Goal: Task Accomplishment & Management: Complete application form

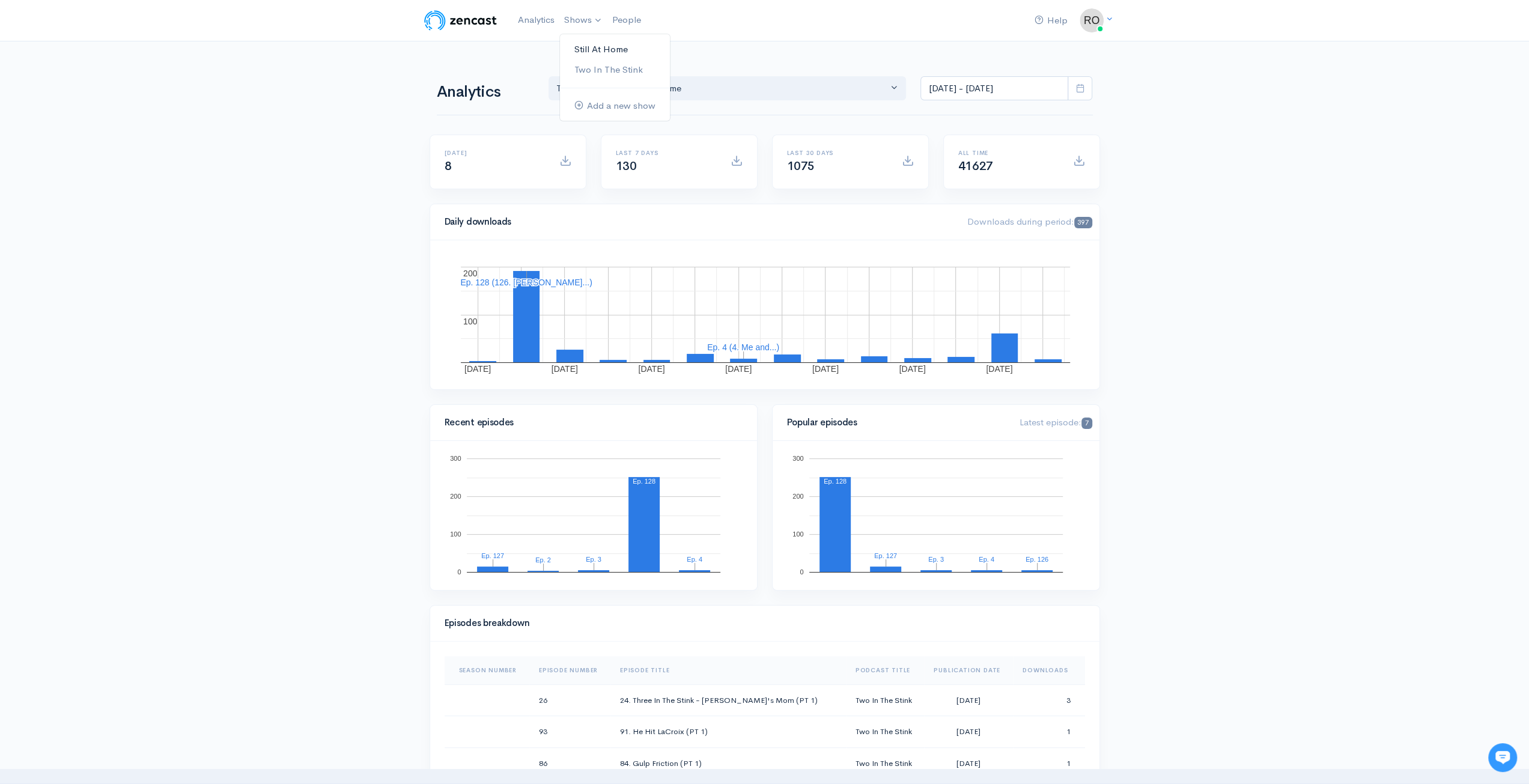
click at [608, 47] on link "Still At Home" at bounding box center [615, 50] width 110 height 21
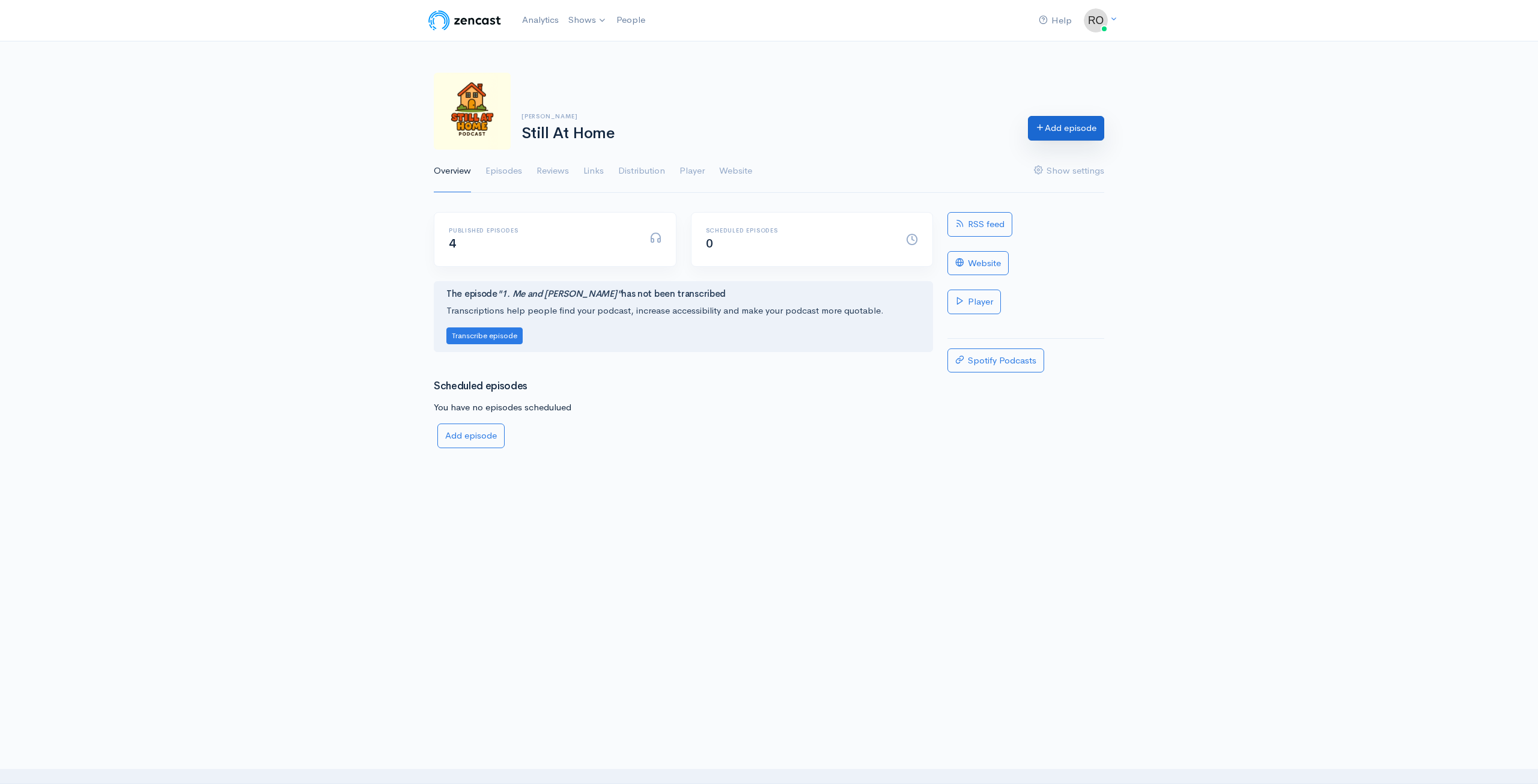
click at [1080, 136] on link "Add episode" at bounding box center [1066, 128] width 76 height 24
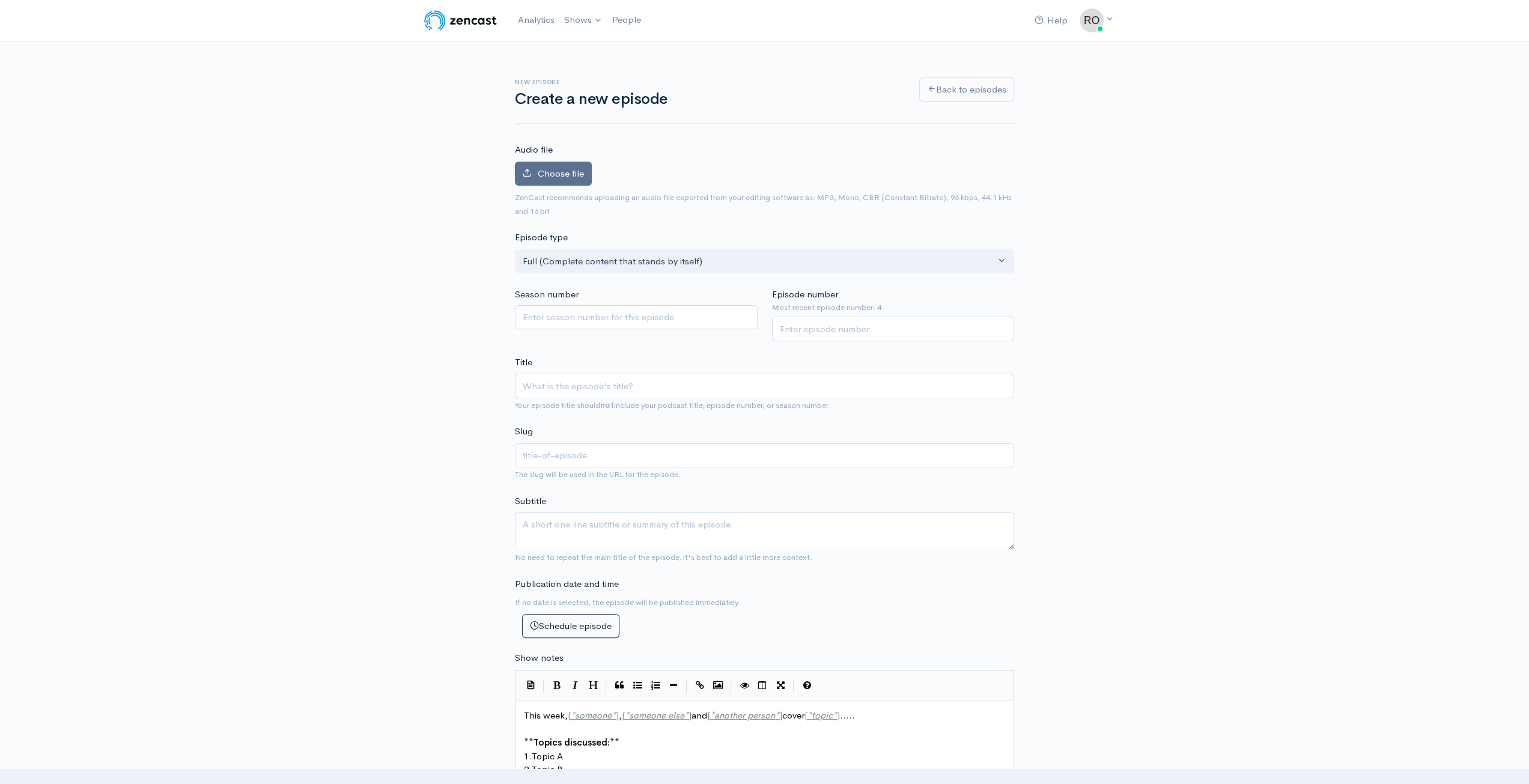
click at [583, 176] on label "Choose file" at bounding box center [553, 174] width 77 height 24
click at [0, 0] on input "Choose file" at bounding box center [0, 0] width 0 height 0
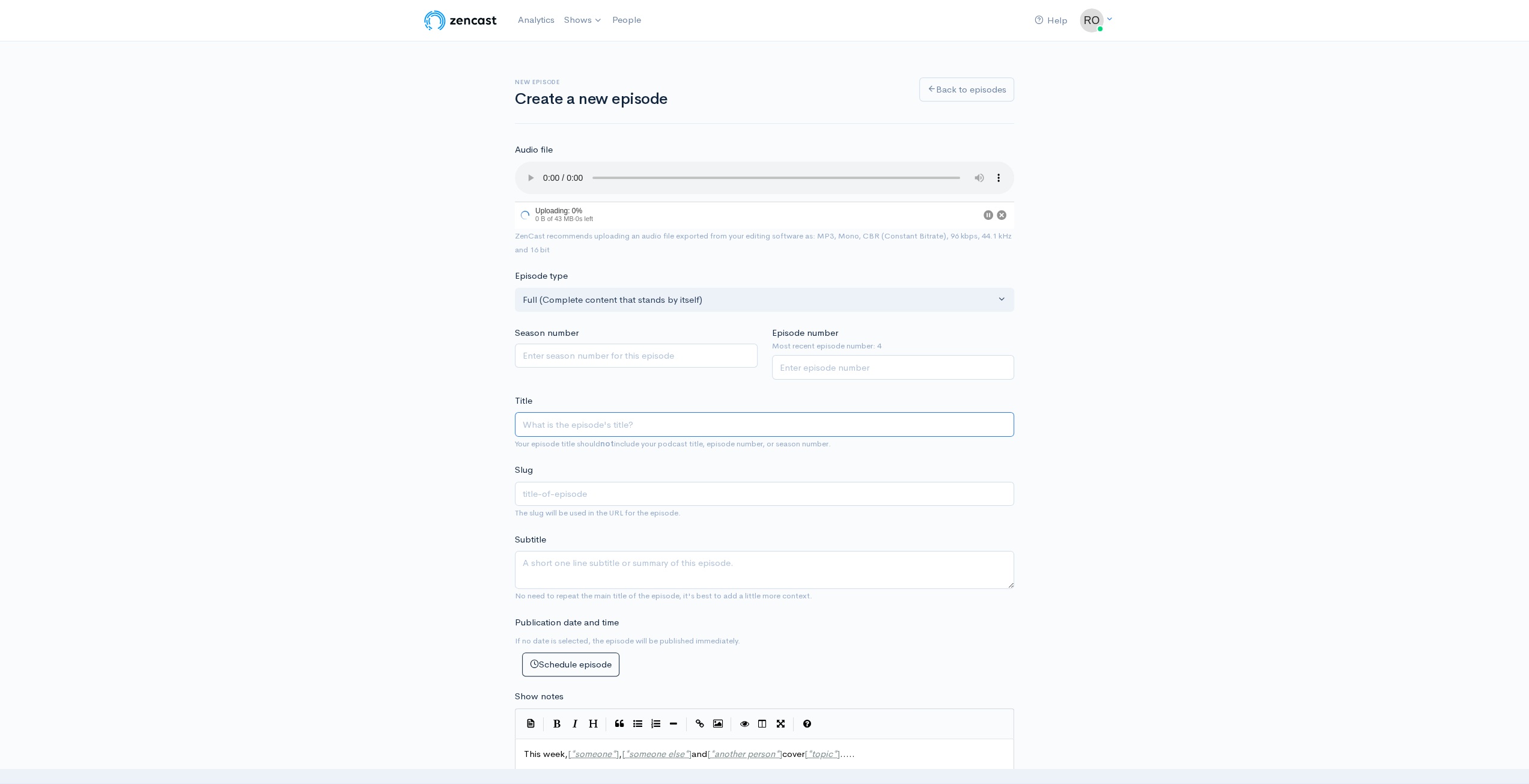
click at [679, 424] on input "Title" at bounding box center [764, 425] width 499 height 24
type input "5"
type input "5. M"
type input "5-m"
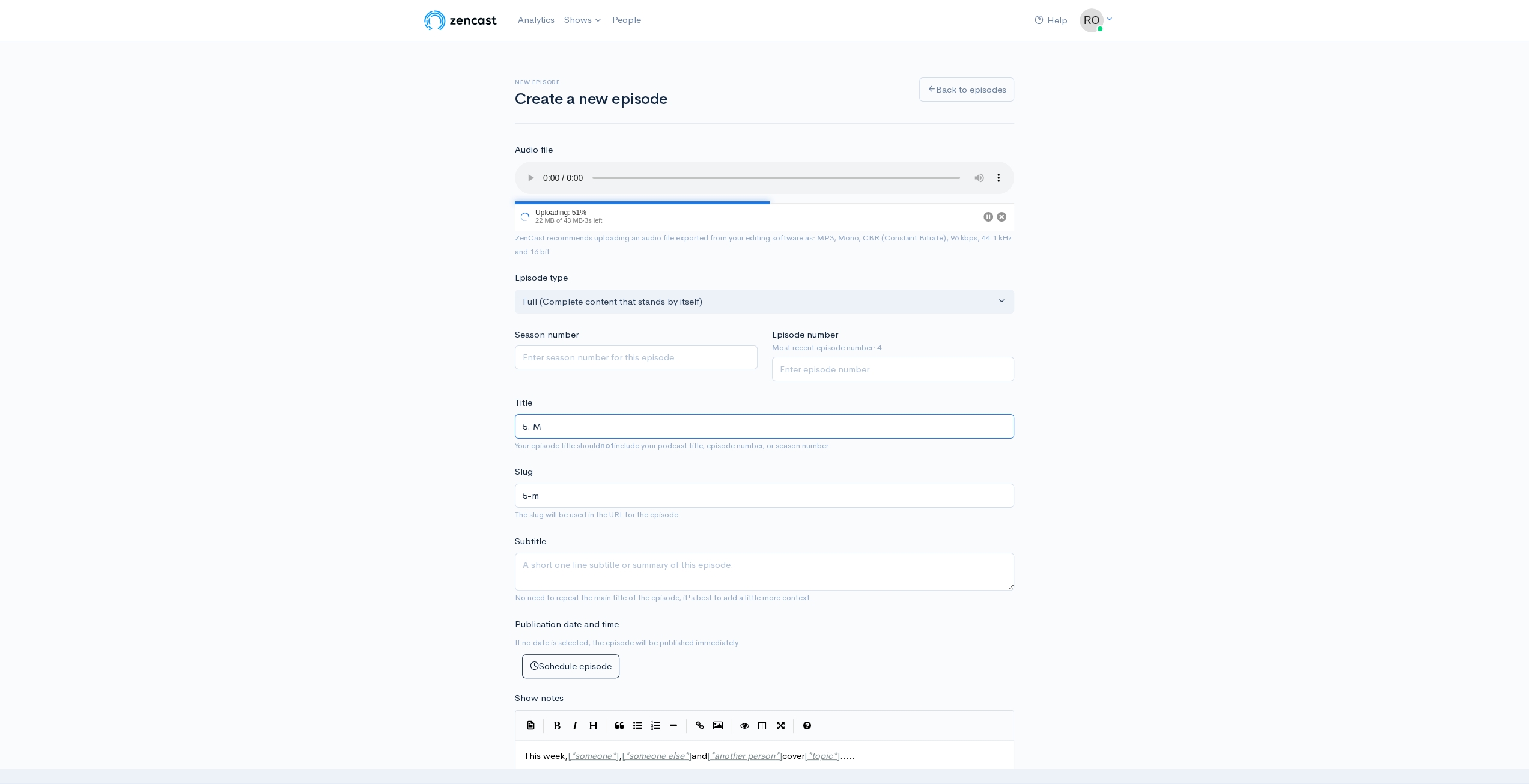
type input "5. Me"
type input "5-me"
type input "5. Me an"
type input "5-me-an"
type input "5. Me and"
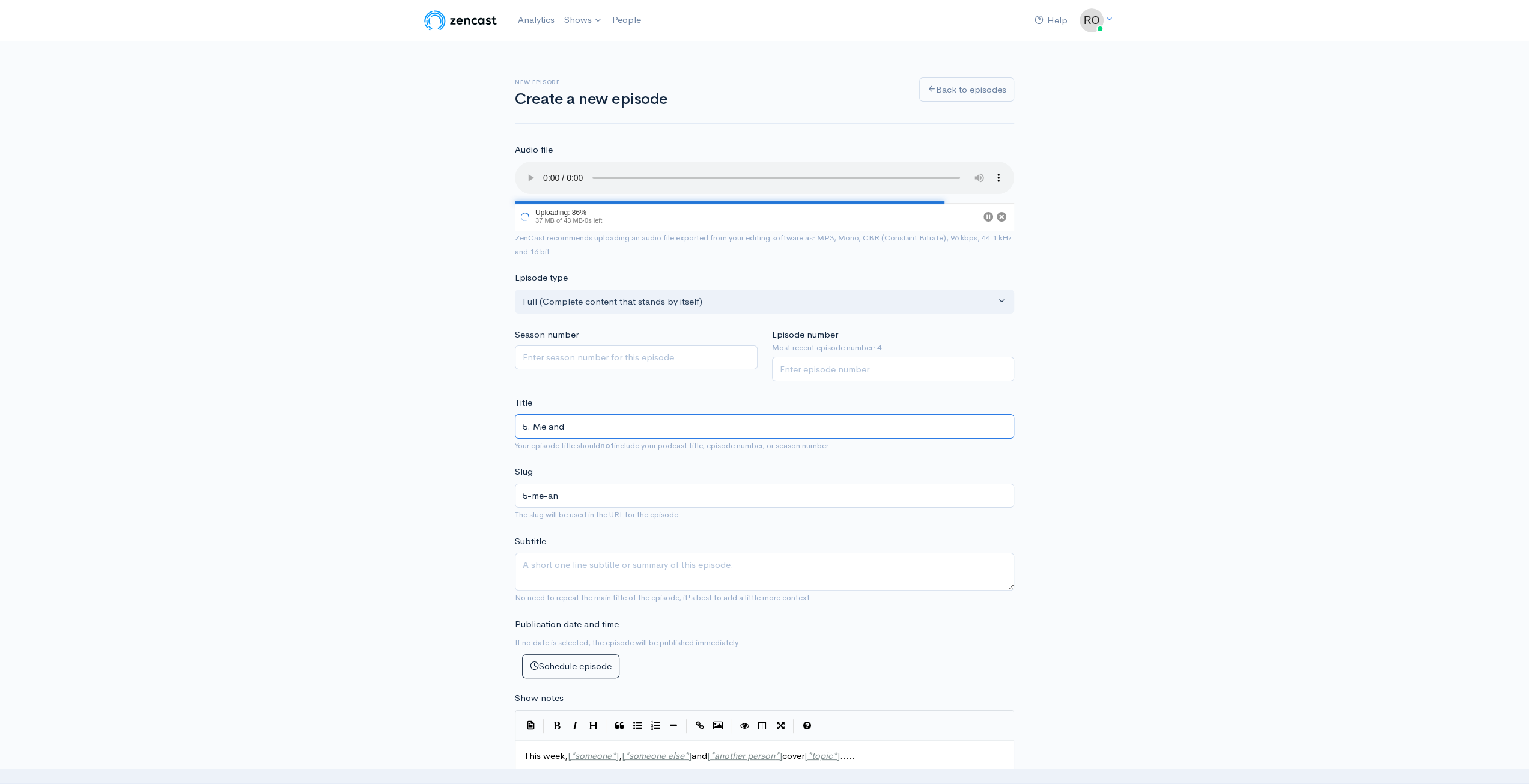
type input "5-me-and"
type input "5. Me and M"
type input "5-me-and-m"
type input "5. Me and My"
type input "5-me-and-my"
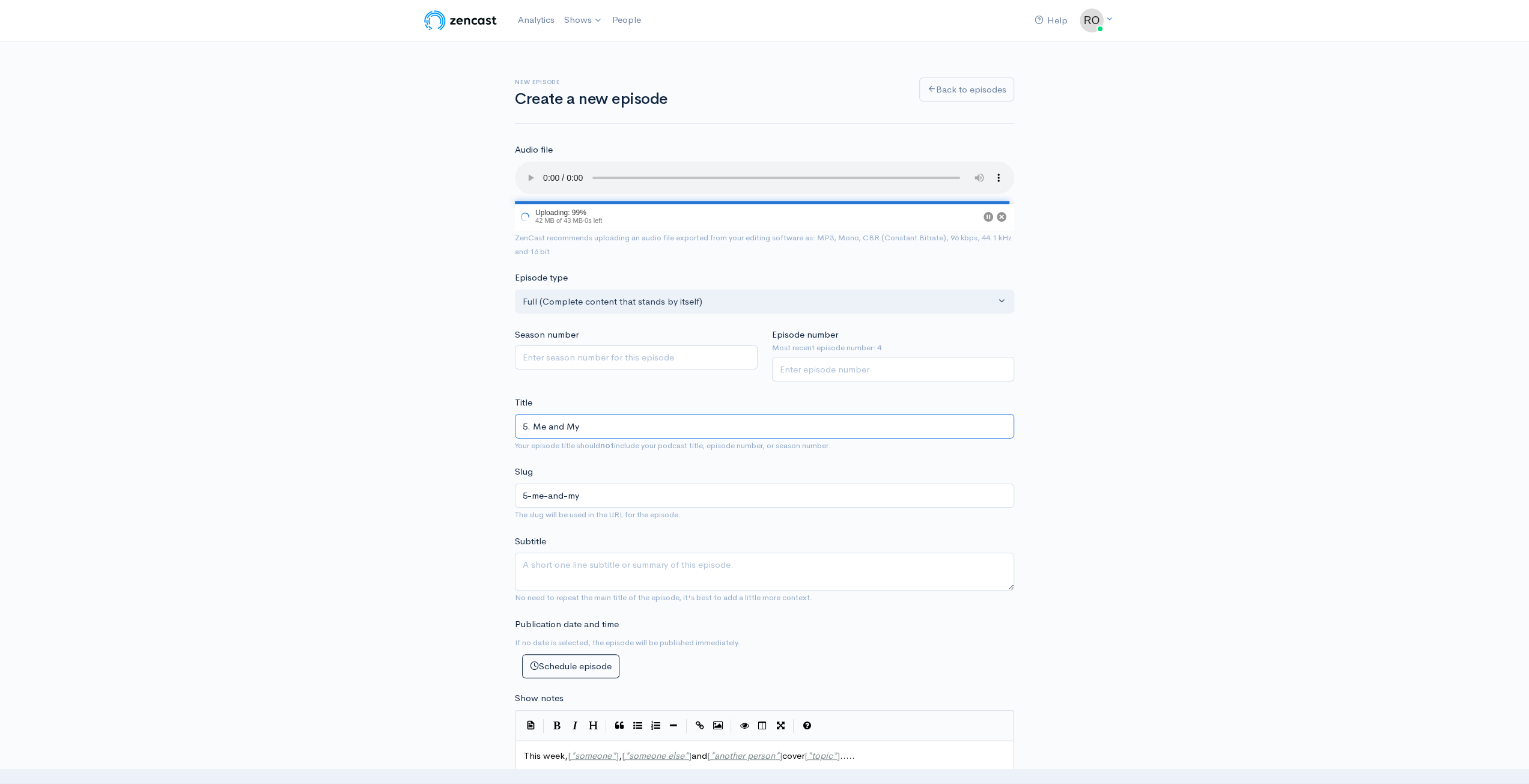
type input "5. Me and My F"
type input "5-me-and-my-f"
type input "5. Me and My Fe"
type input "5-me-and-my-fe"
type input "5. Me and My Fee"
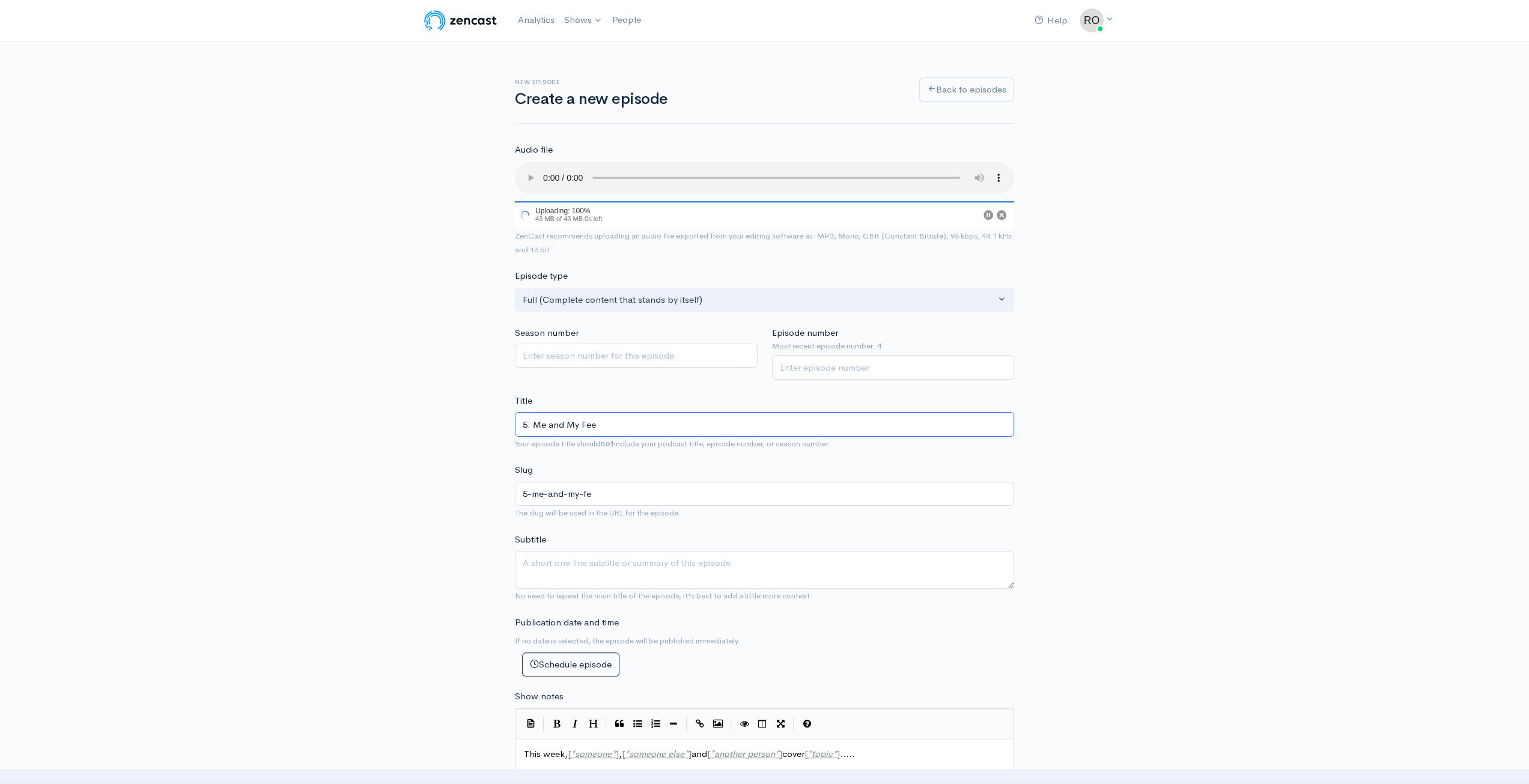
type input "5-me-and-my-fee"
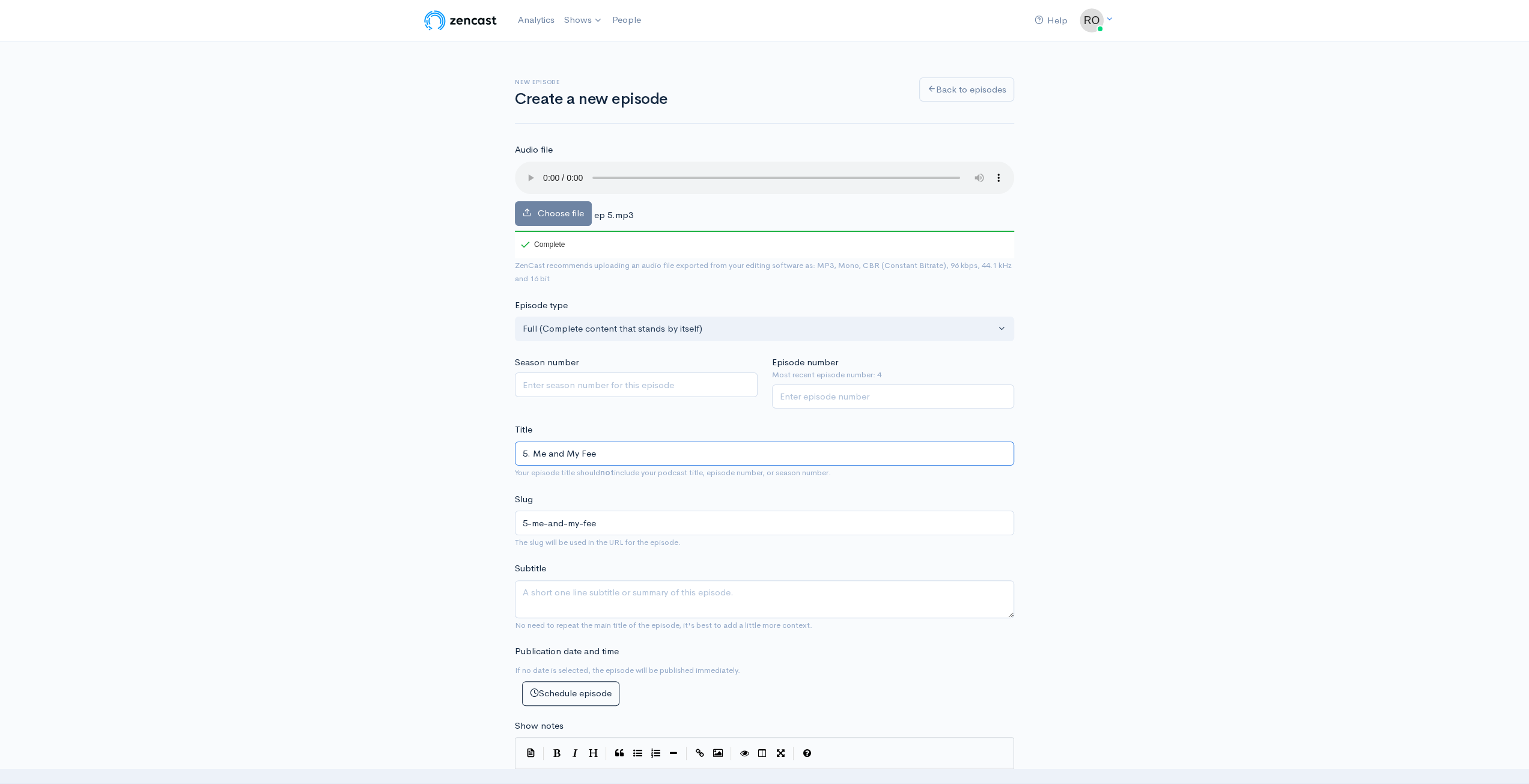
type input "5. Me and My Feet"
type input "5-me-and-my-feet"
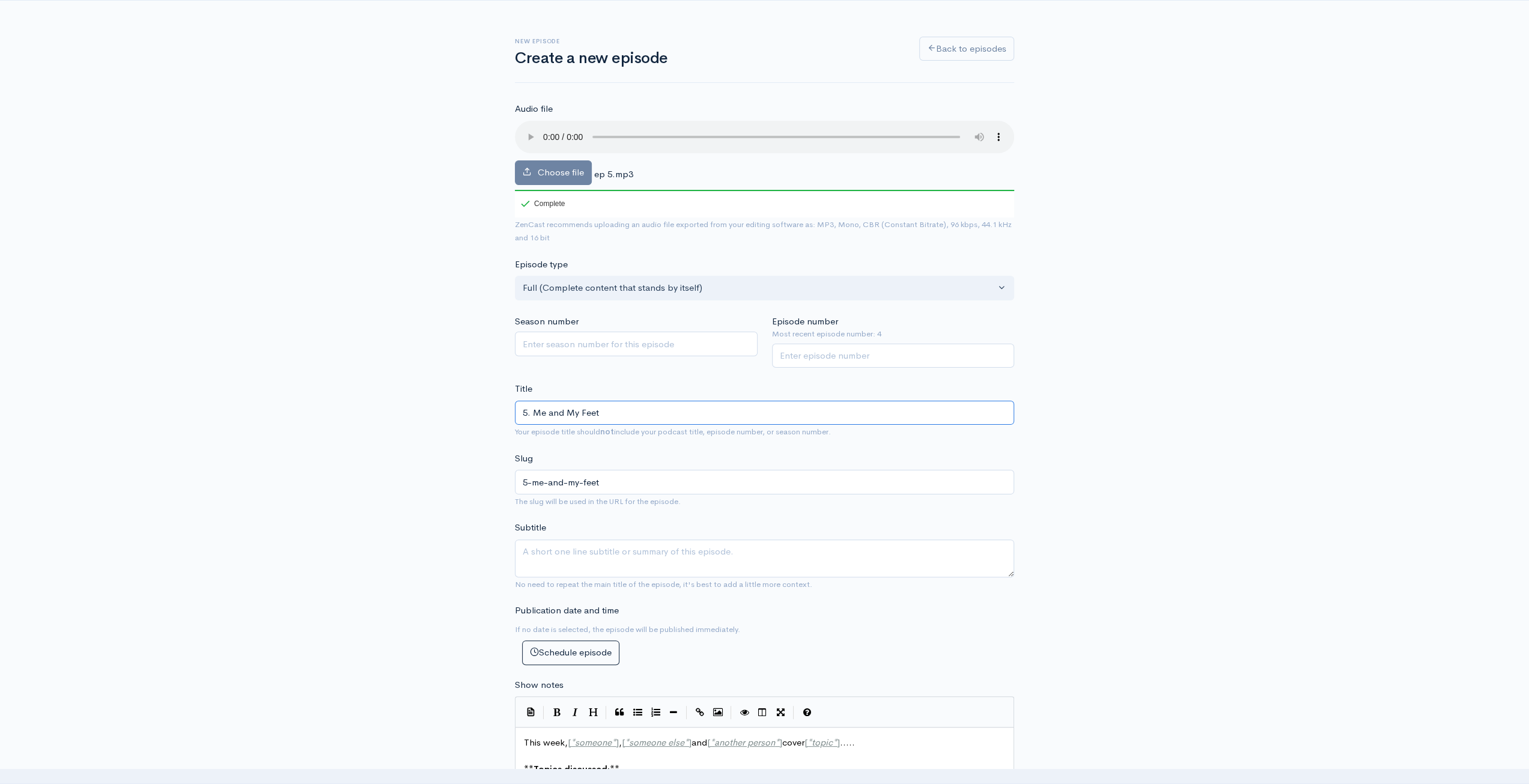
scroll to position [60, 0]
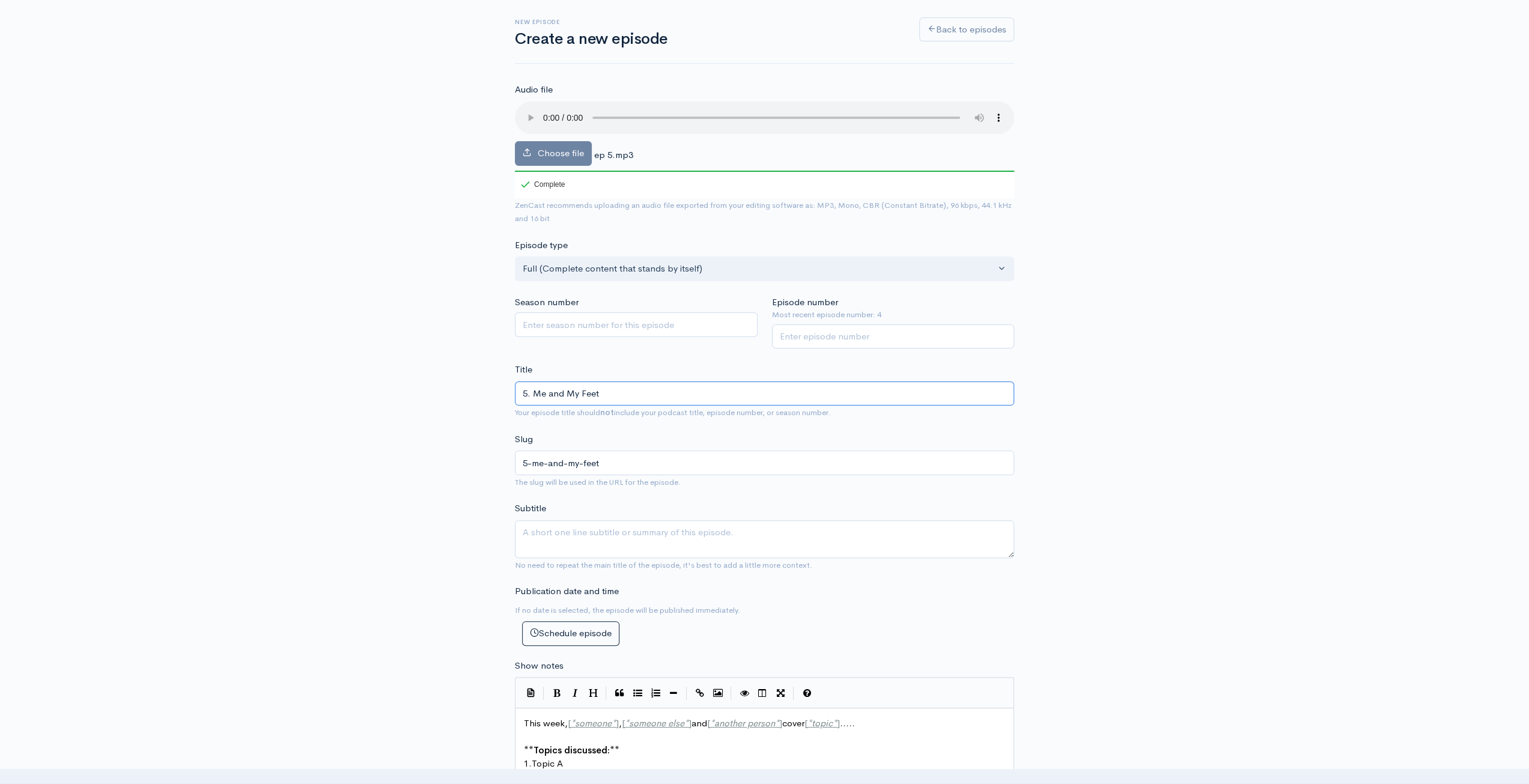
type input "5. Me and My Feet"
click at [695, 546] on textarea "Subtitle" at bounding box center [764, 539] width 499 height 38
type textarea "Rob did not name this episode, for the record"
click at [1274, 355] on div "New episode Create a new episode Back to episodes Audio file Choose file ep 5.m…" at bounding box center [764, 644] width 1529 height 1327
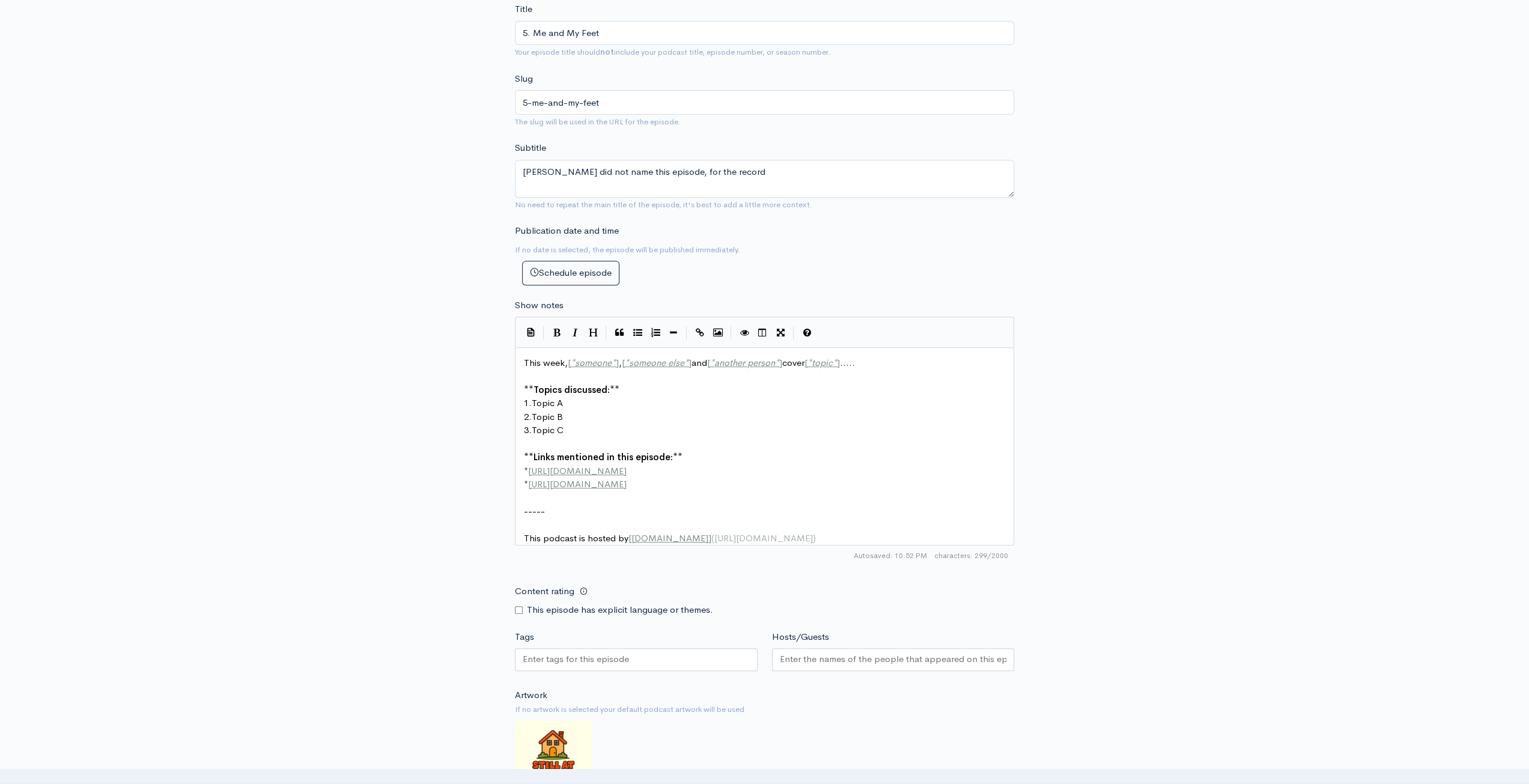
scroll to position [4, 0]
click at [797, 537] on pre "This podcast is hosted by [ ZenCast.fm ] ( https://wwww.zencast.fm )" at bounding box center [769, 538] width 495 height 14
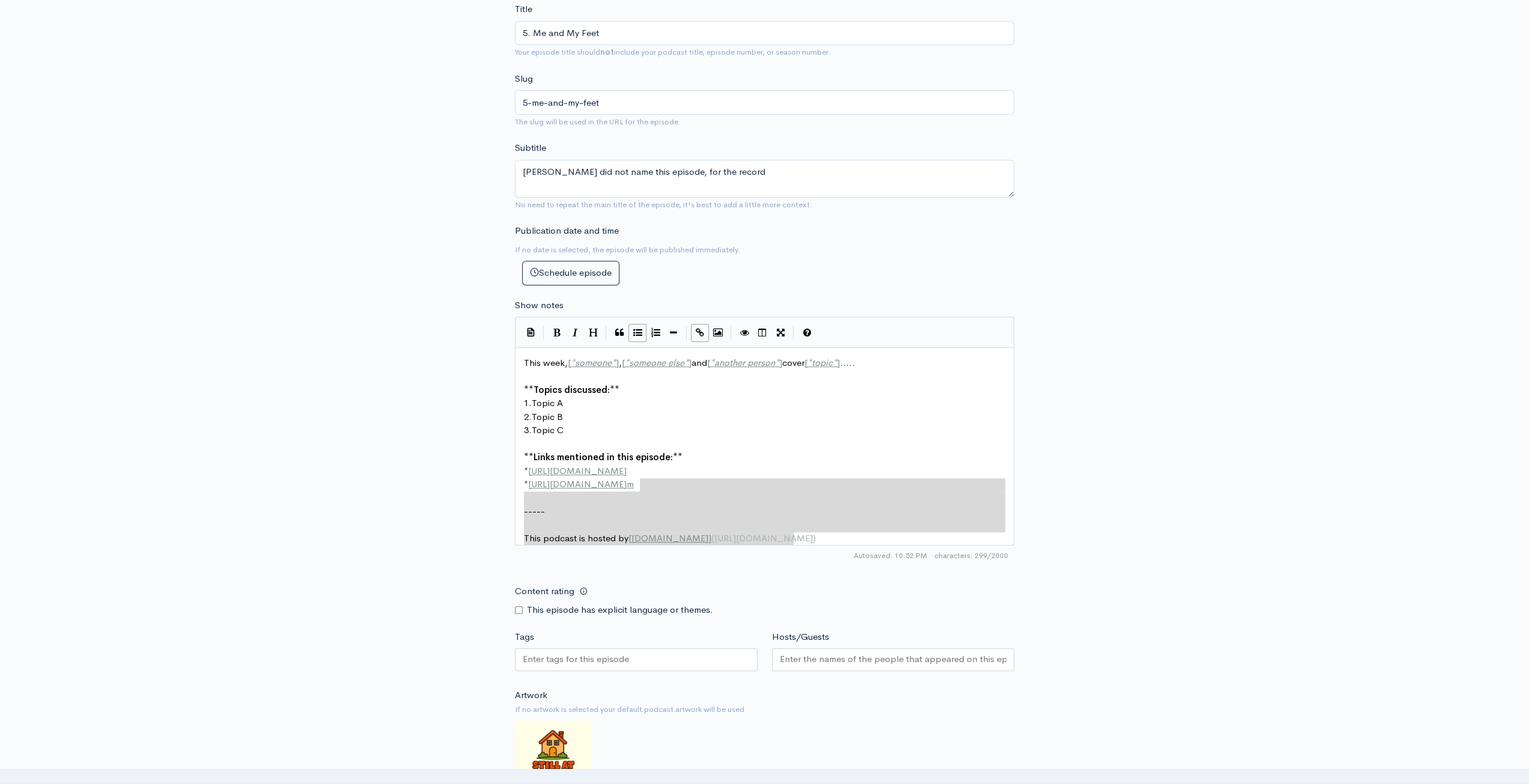
type textarea "This week, [*someone*], [*someone else*] and [*another person*] cover [*topic*]…"
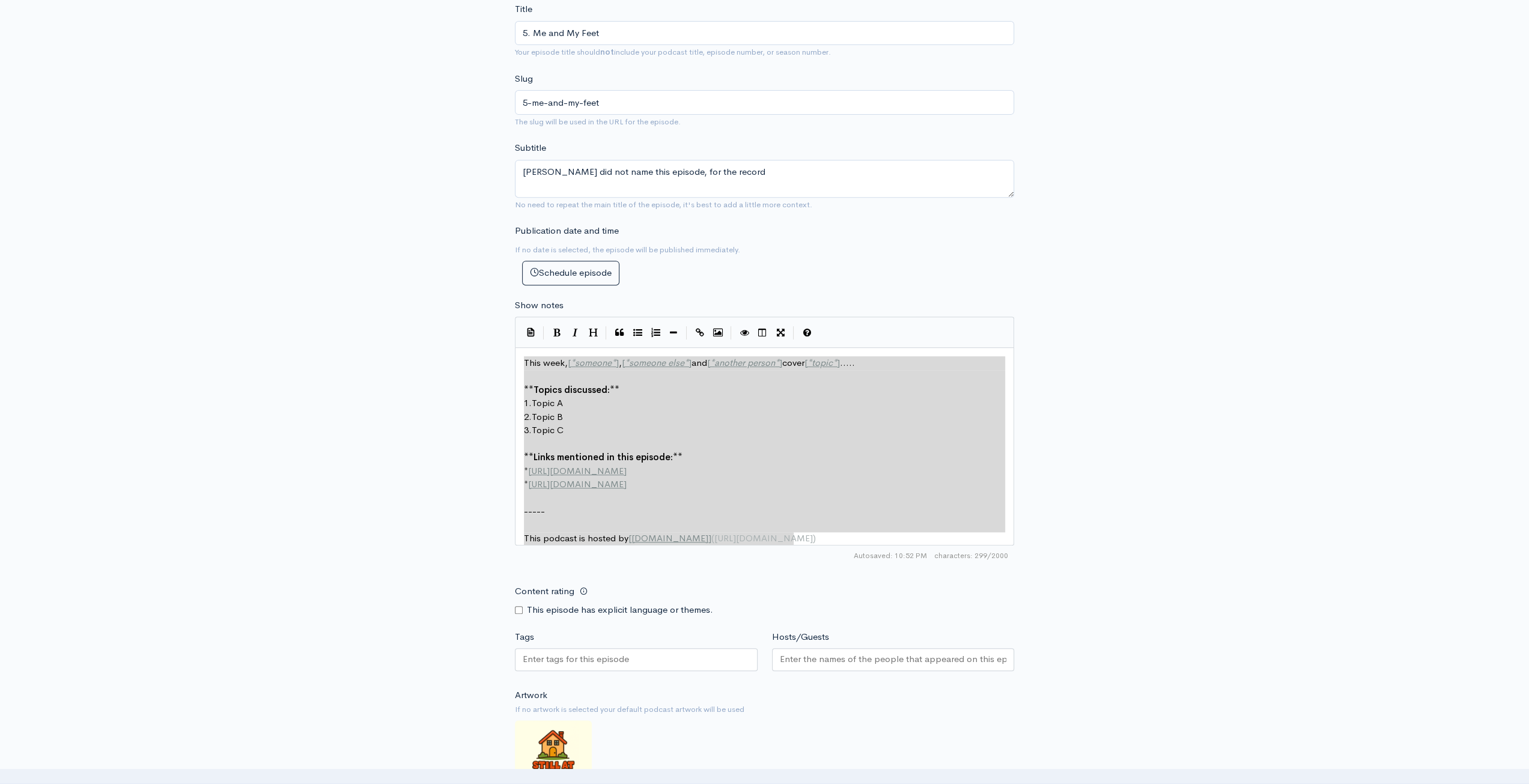
drag, startPoint x: 826, startPoint y: 541, endPoint x: 438, endPoint y: 318, distance: 447.5
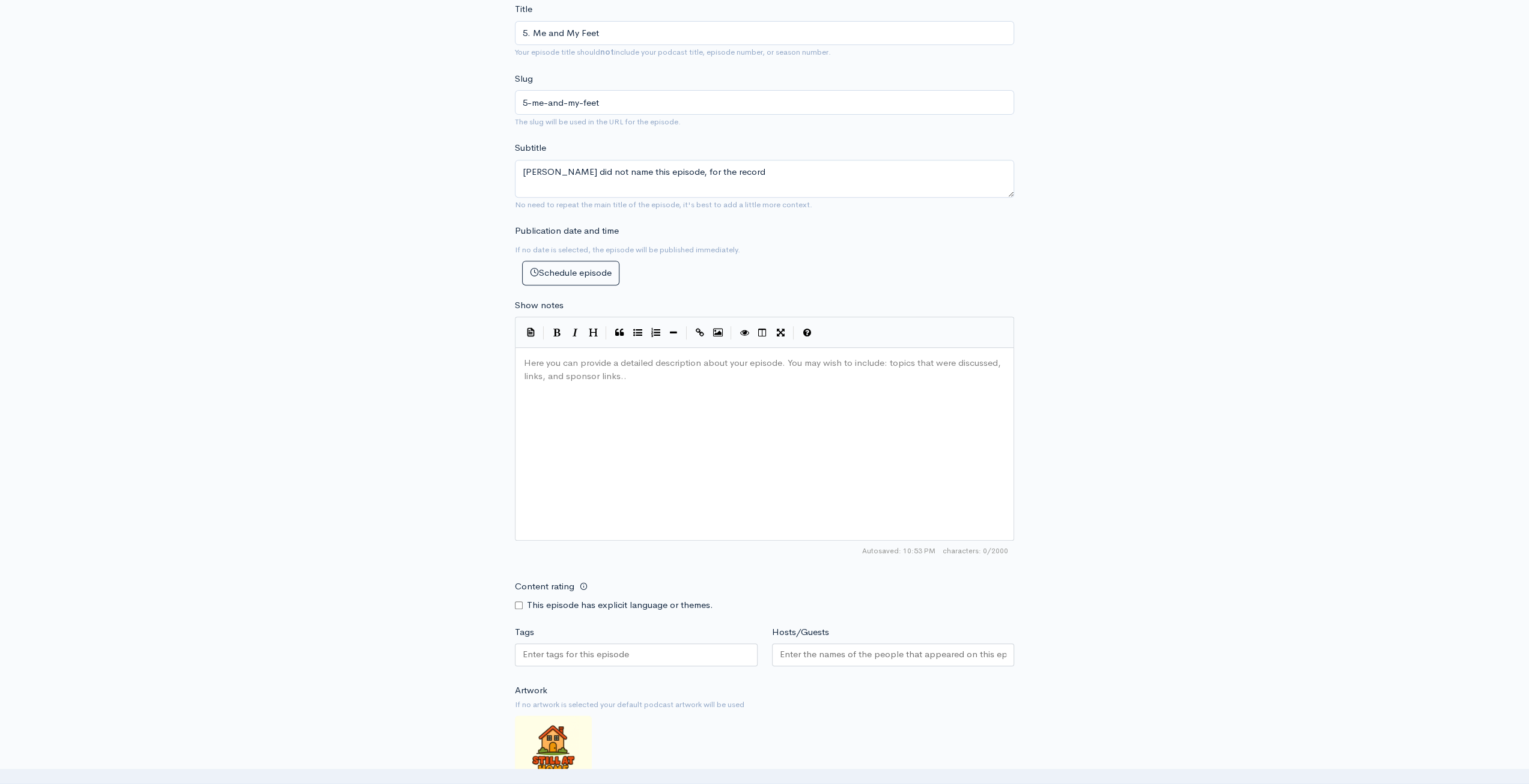
click at [702, 376] on div "Here you can provide a detailed description about your episode. You may wish to…" at bounding box center [780, 458] width 516 height 210
paste textarea "5"
click at [564, 358] on span "Episode 4 of Still at Home Podcast. Be sure to share with your friends!" at bounding box center [666, 363] width 284 height 11
type textarea "5"
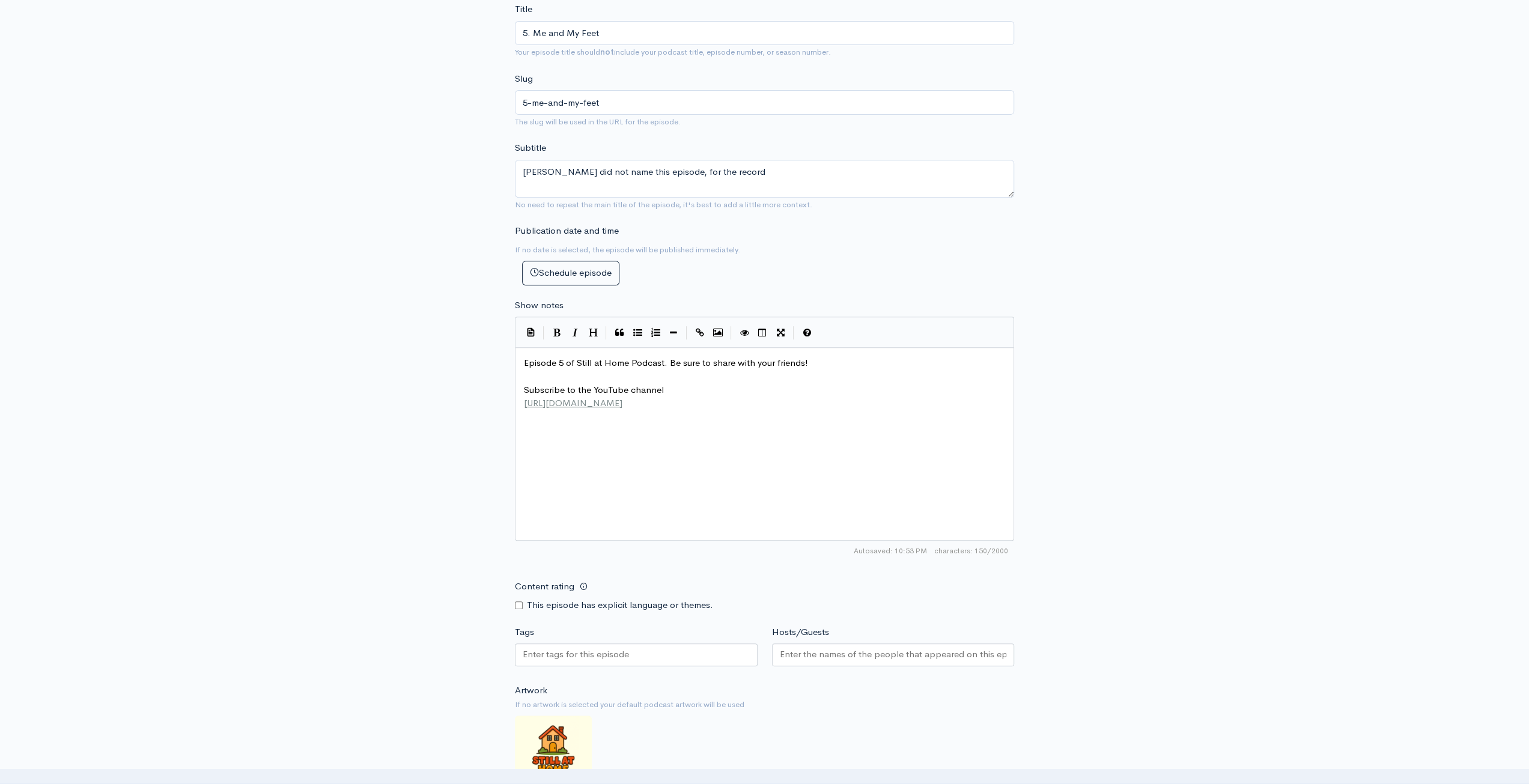
click at [519, 602] on input "Content rating" at bounding box center [519, 605] width 8 height 8
checkbox input "true"
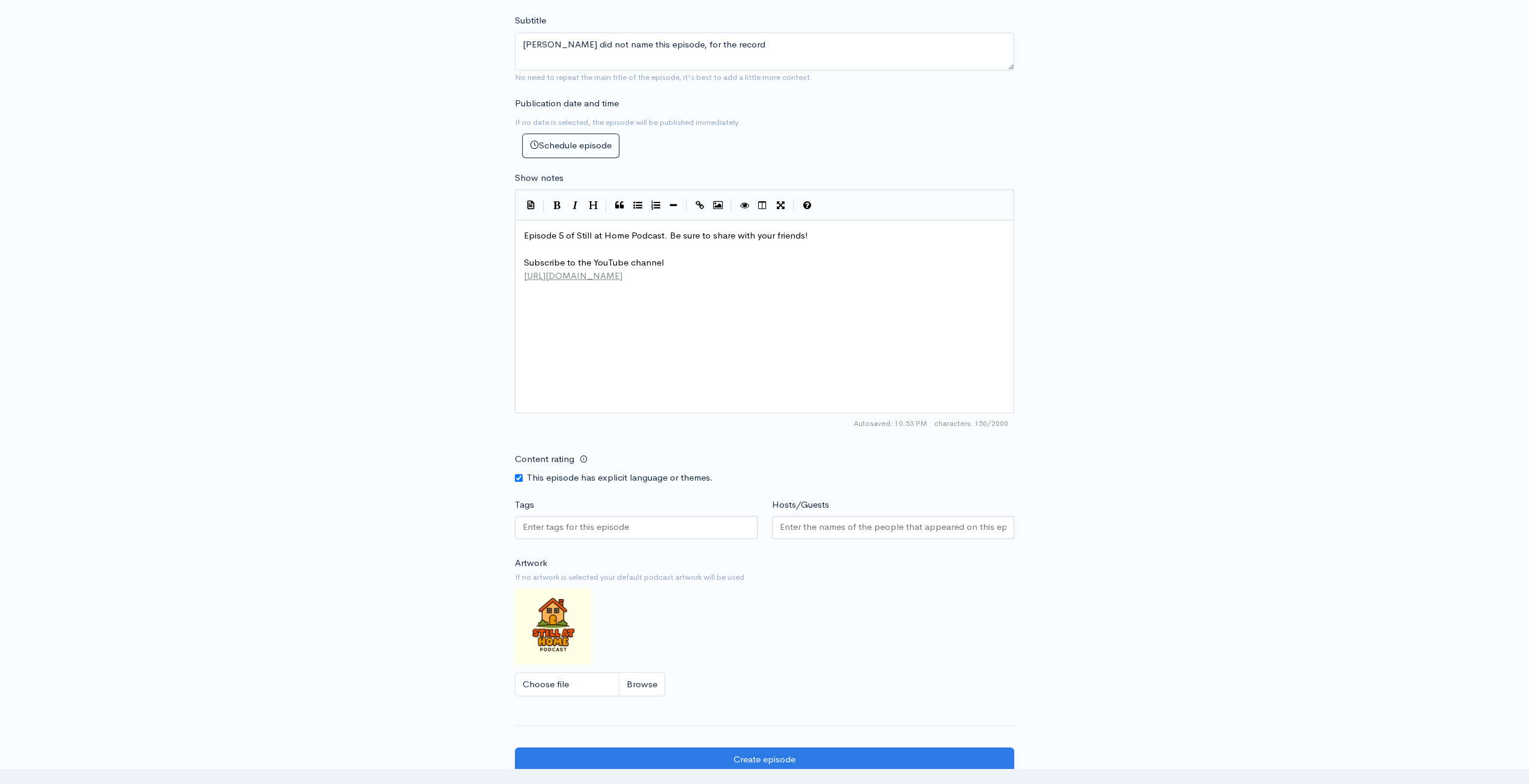
scroll to position [661, 0]
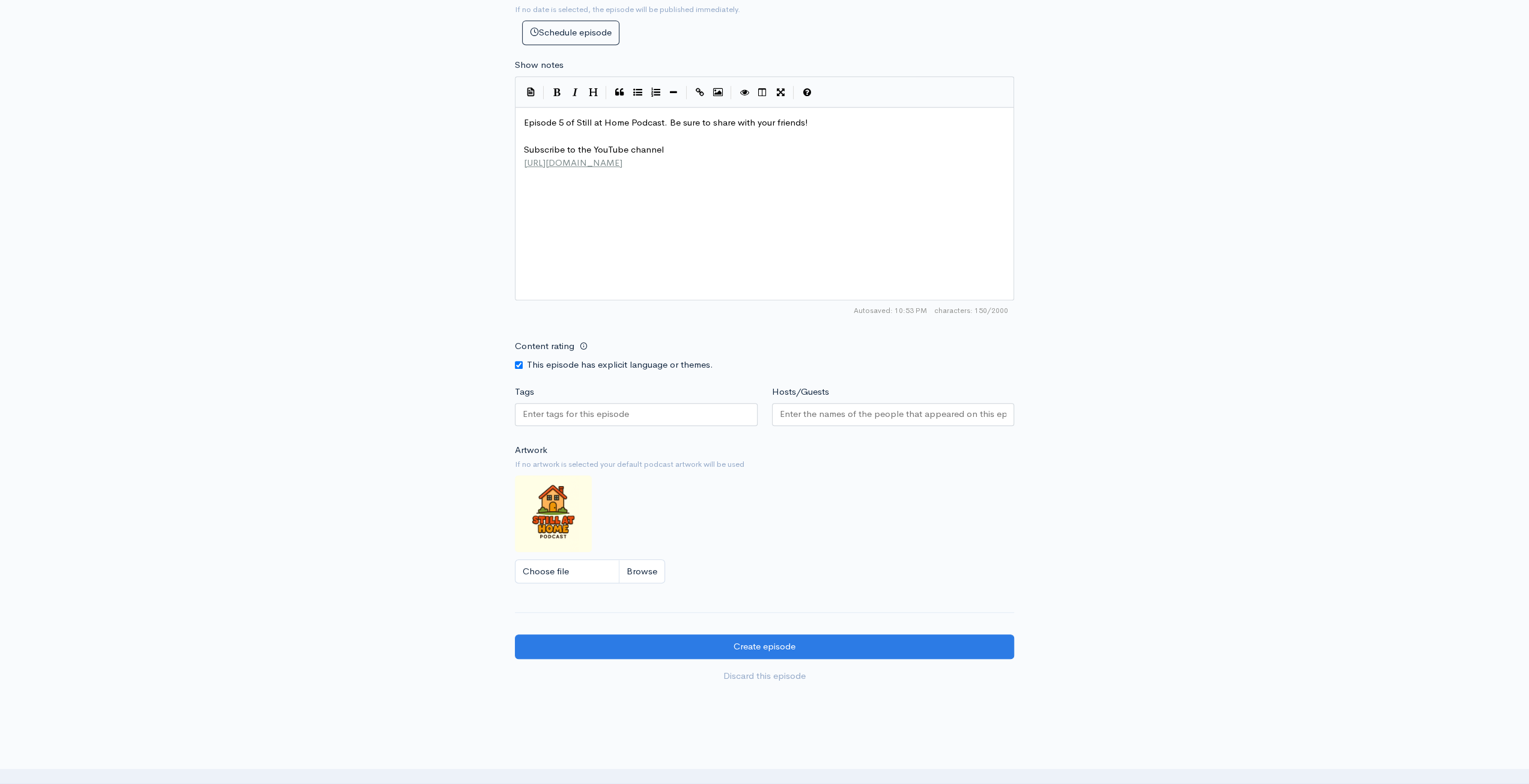
click at [634, 413] on div at bounding box center [635, 415] width 243 height 23
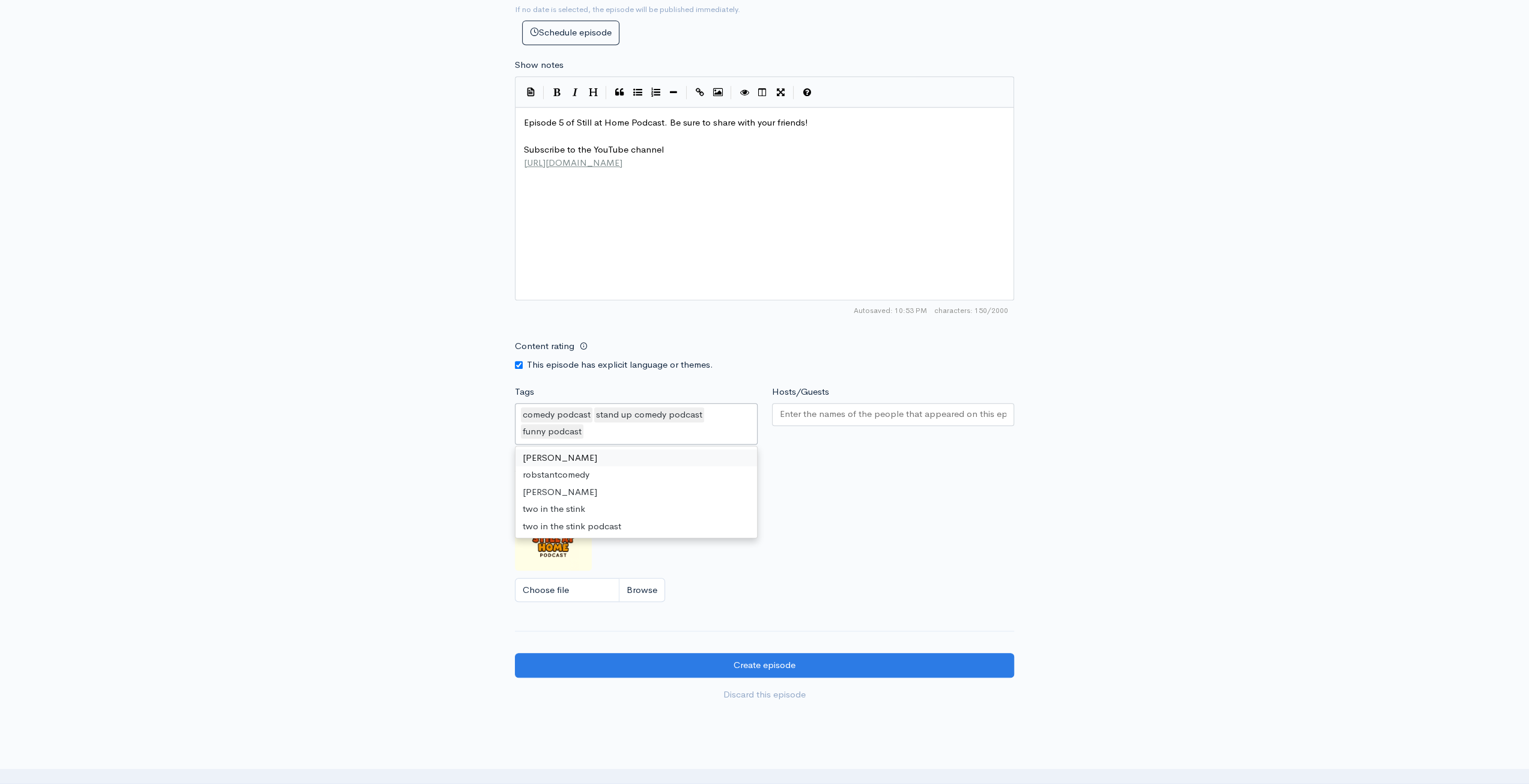
click at [846, 410] on input "Hosts/Guests" at bounding box center [894, 414] width 227 height 14
click at [1172, 439] on div "New episode Create a new episode Back to episodes Audio file Choose file ep 5.m…" at bounding box center [764, 51] width 1529 height 1341
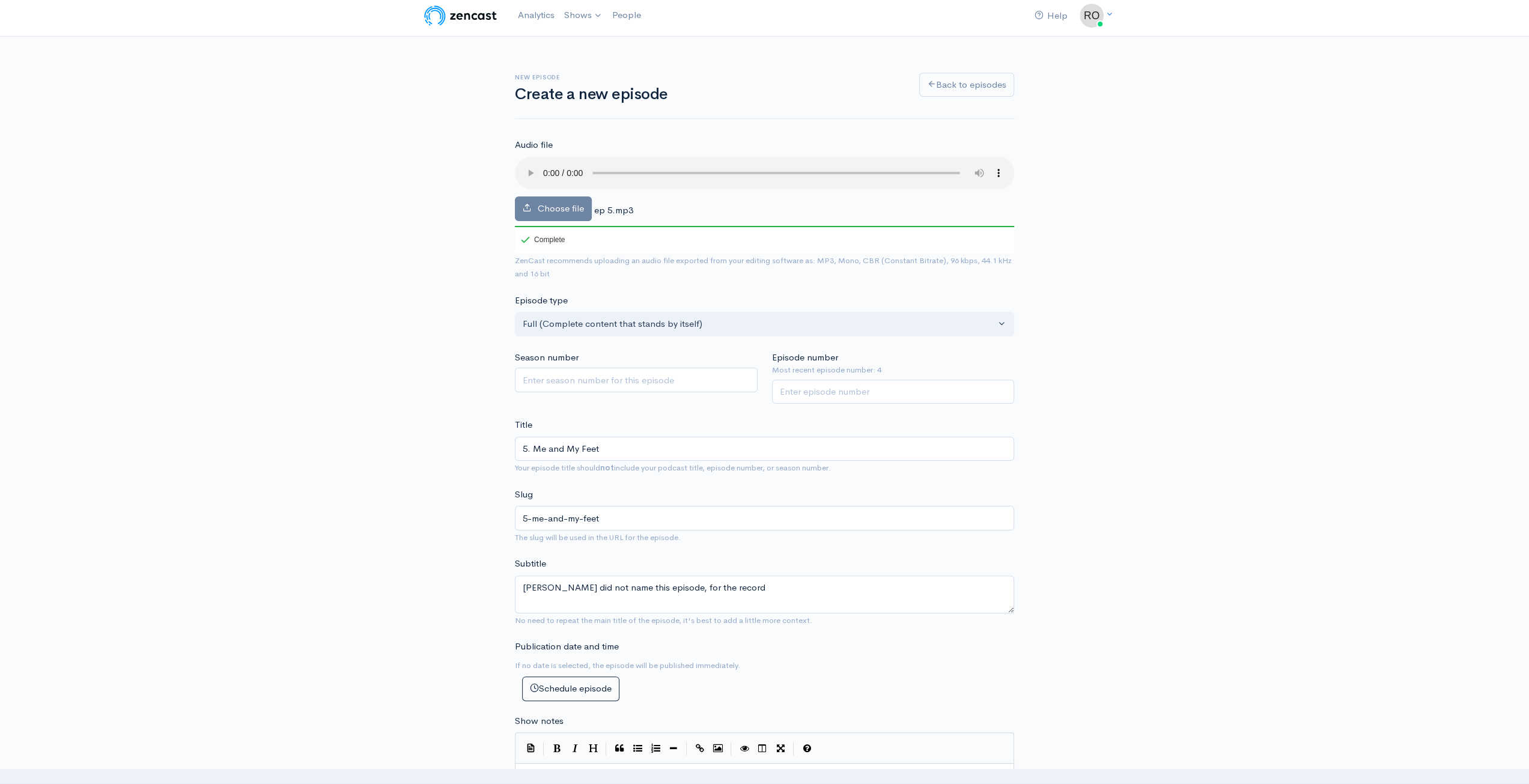
scroll to position [0, 0]
click at [892, 391] on input "Episode number" at bounding box center [893, 397] width 243 height 24
type input "5"
click at [1179, 376] on div "New episode Create a new episode Back to episodes Audio file Choose file ep 5.m…" at bounding box center [764, 712] width 1529 height 1341
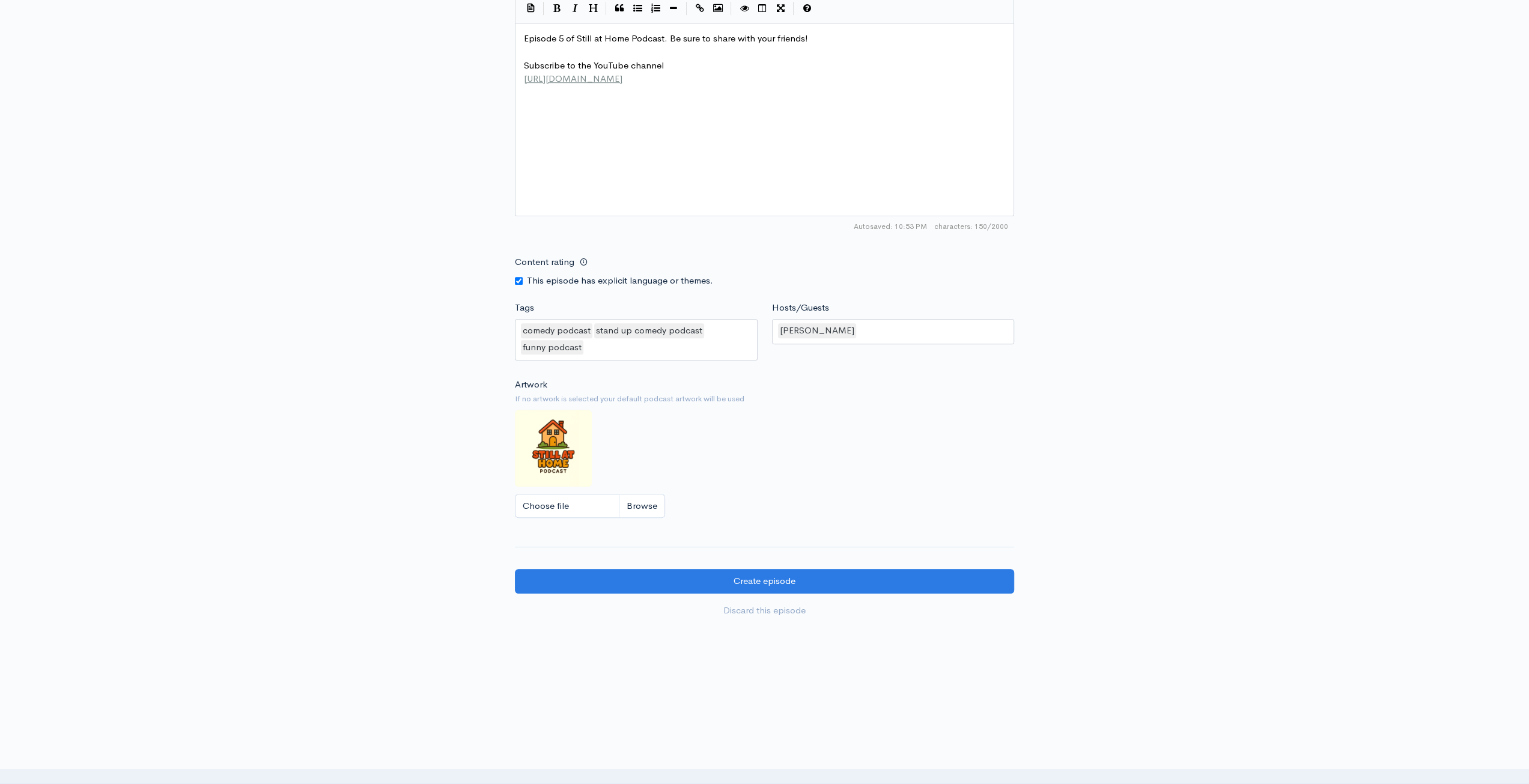
scroll to position [750, 0]
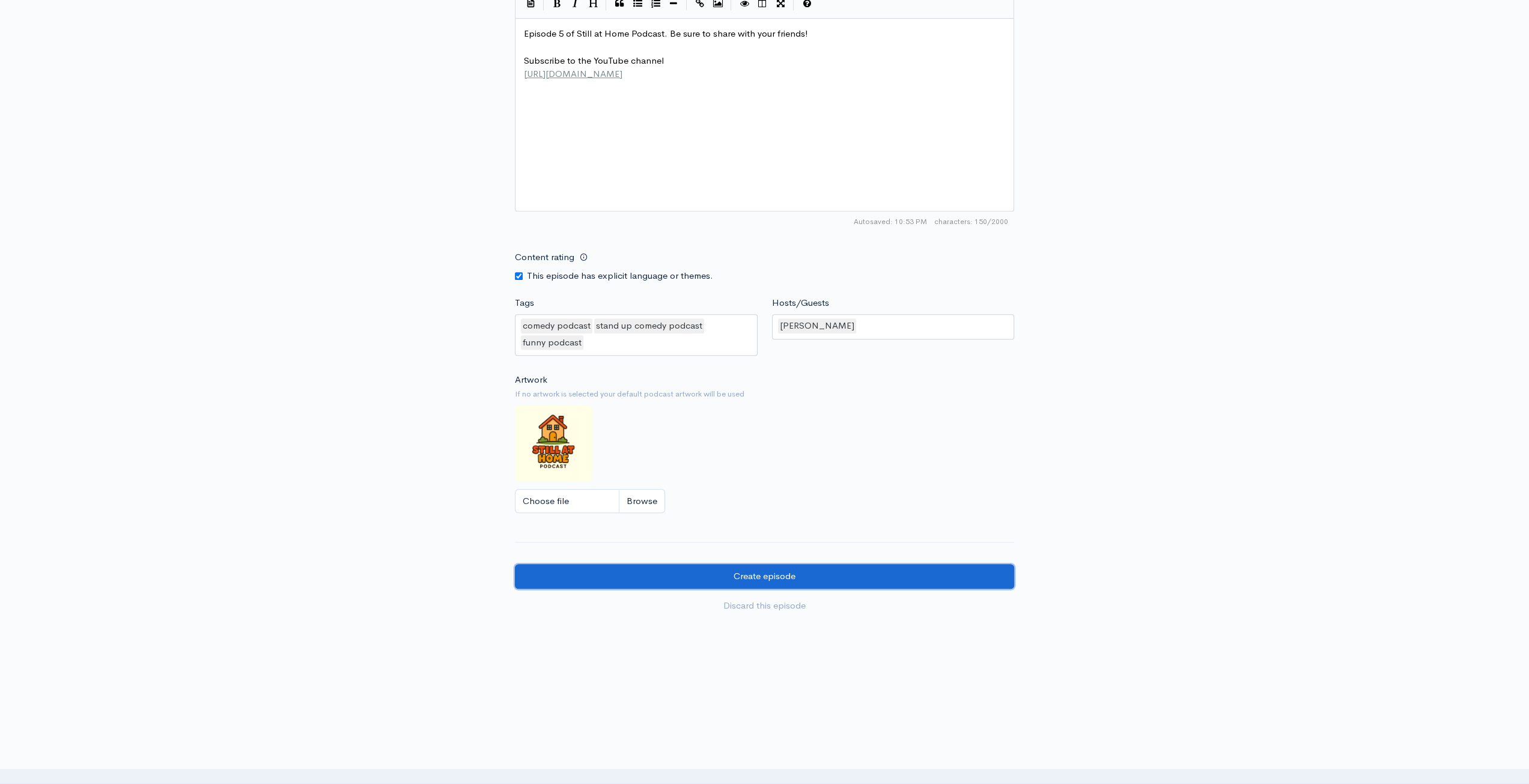
click at [871, 577] on input "Create episode" at bounding box center [764, 577] width 499 height 24
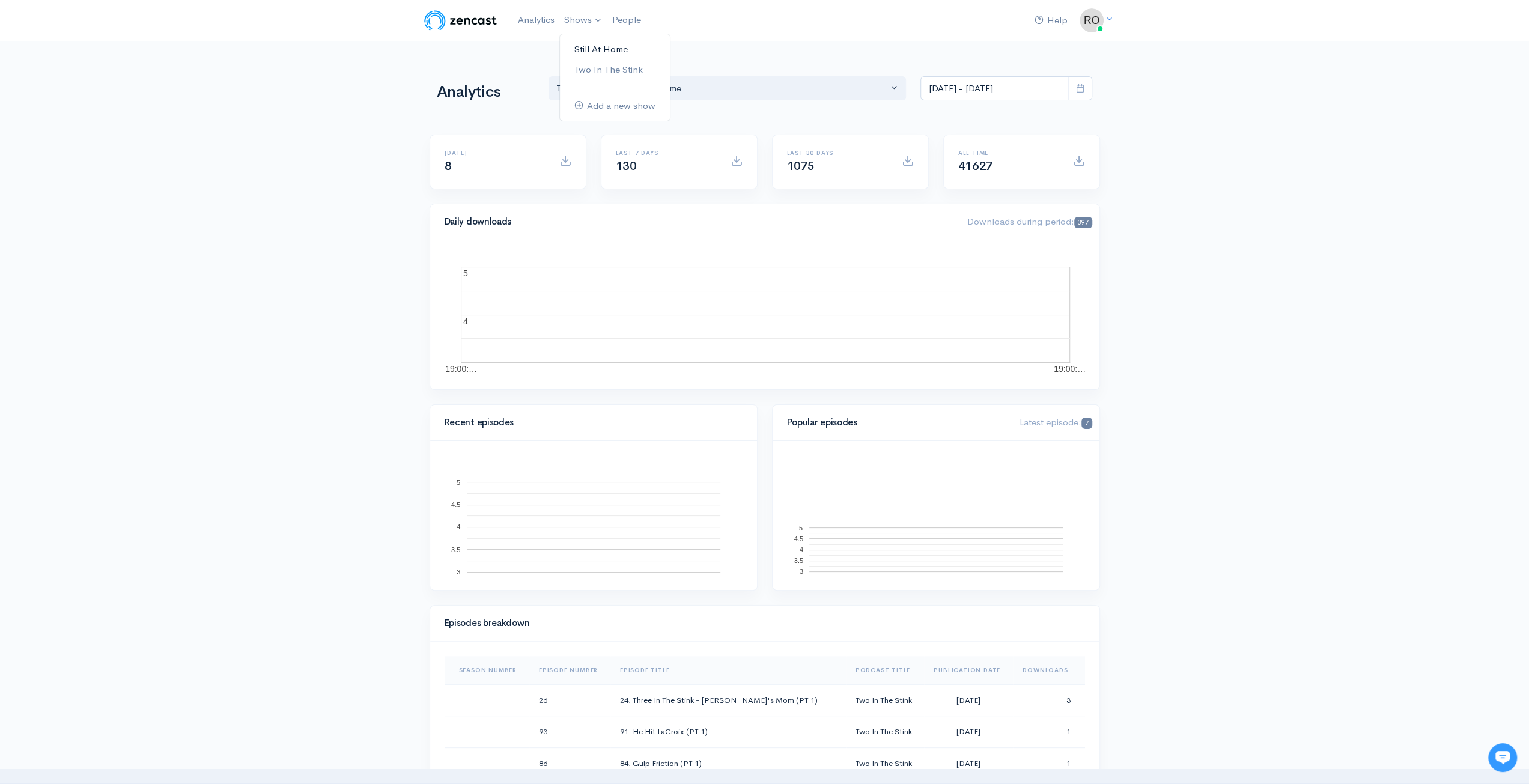
click at [595, 51] on link "Still At Home" at bounding box center [615, 50] width 110 height 21
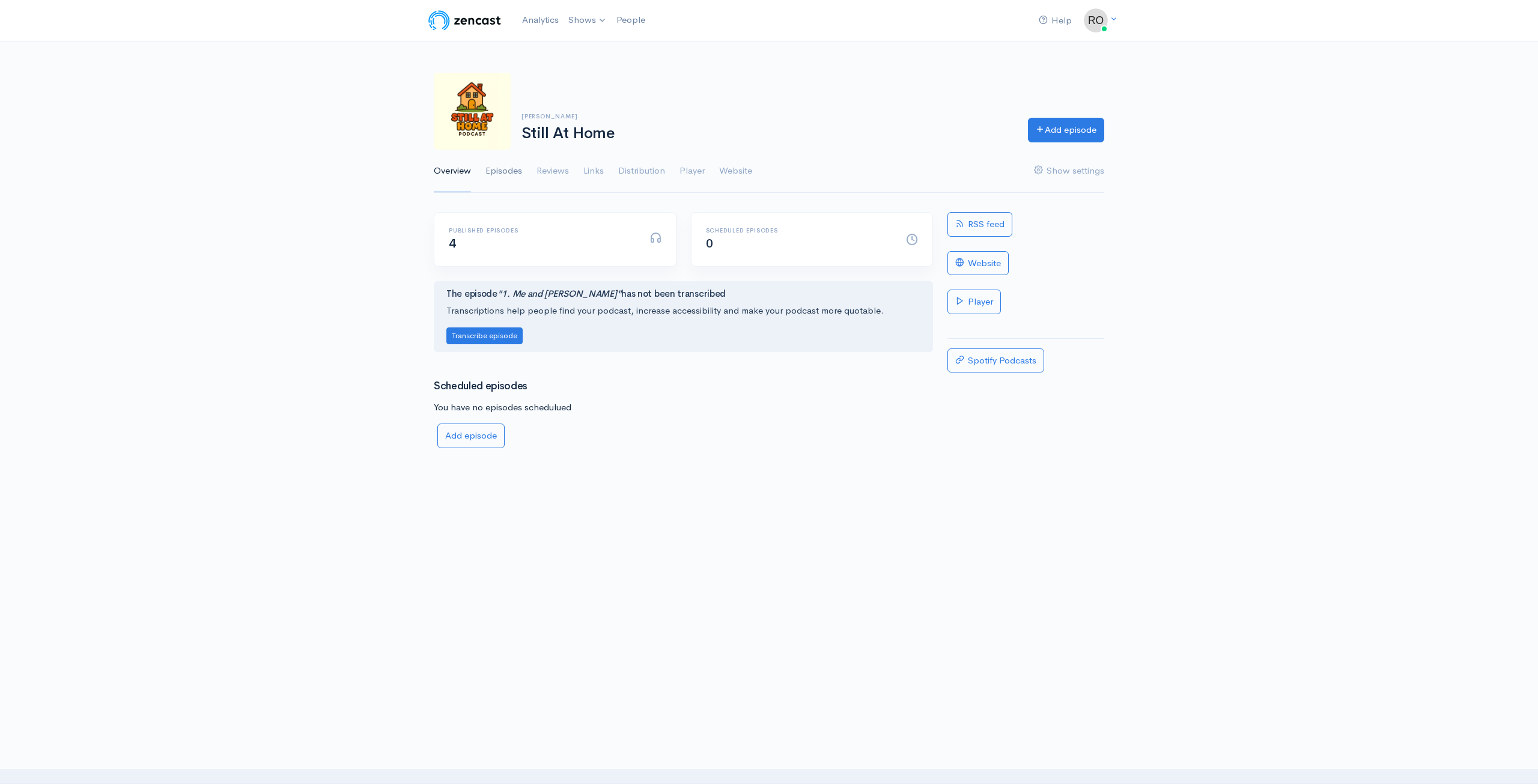
click at [513, 175] on link "Episodes" at bounding box center [503, 171] width 37 height 43
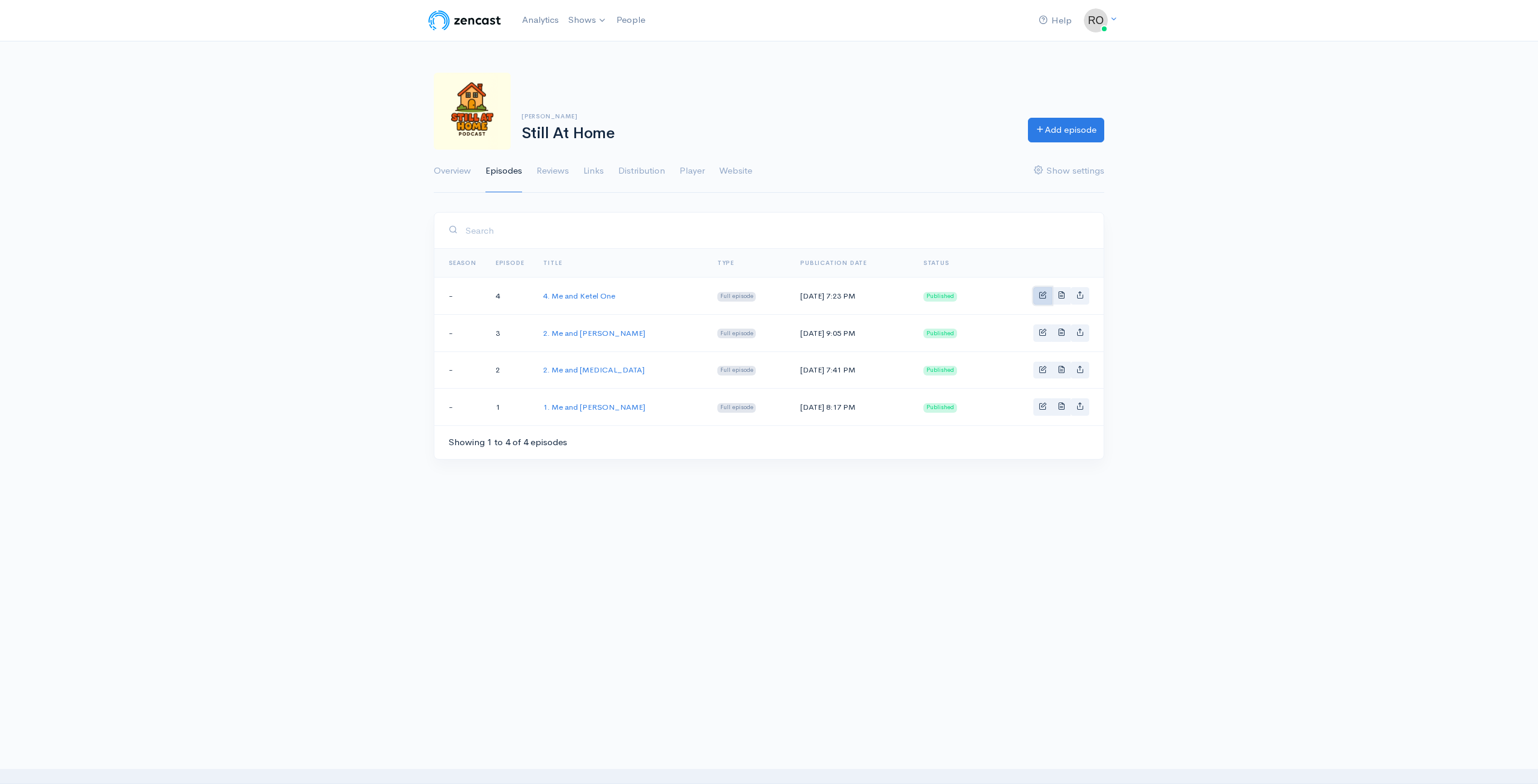
click at [1038, 290] on link "Basic example" at bounding box center [1042, 296] width 19 height 17
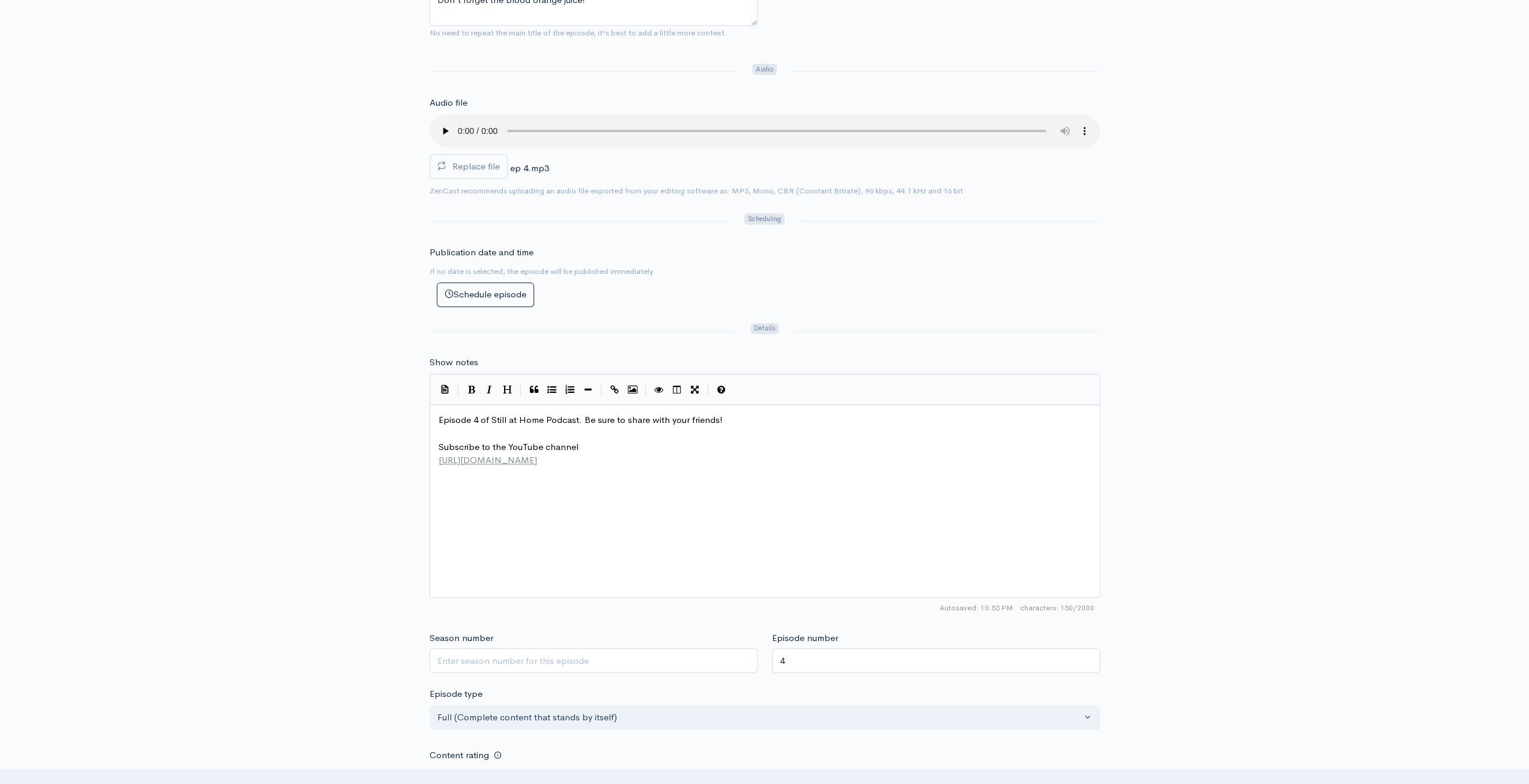
scroll to position [4, 0]
type textarea "Episode 4 of Still at Home Podcast. Be sure to share with your friends! Subscri…"
drag, startPoint x: 710, startPoint y: 458, endPoint x: 363, endPoint y: 378, distance: 356.1
